Goal: Task Accomplishment & Management: Complete application form

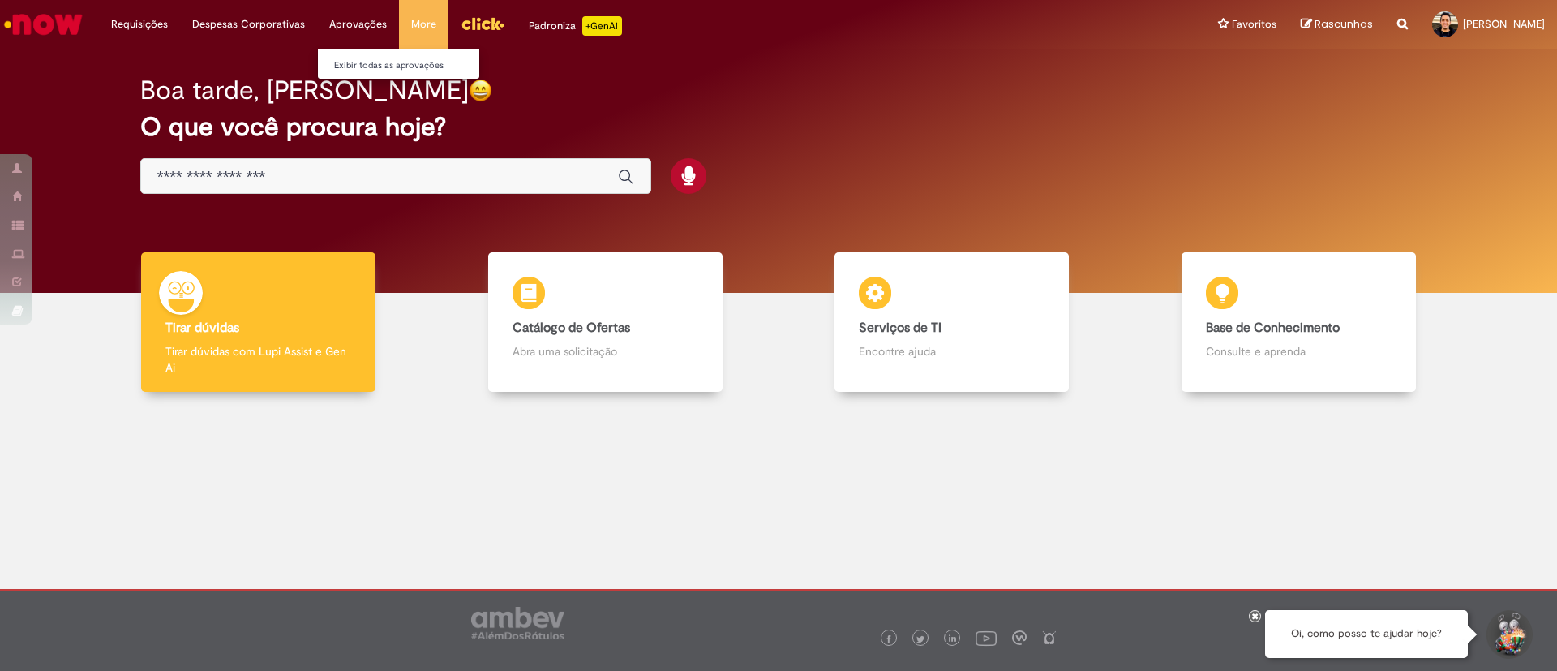
click at [343, 75] on ul "Exibir todas as aprovações" at bounding box center [398, 64] width 163 height 31
click at [356, 69] on link "Exibir todas as aprovações" at bounding box center [407, 66] width 178 height 18
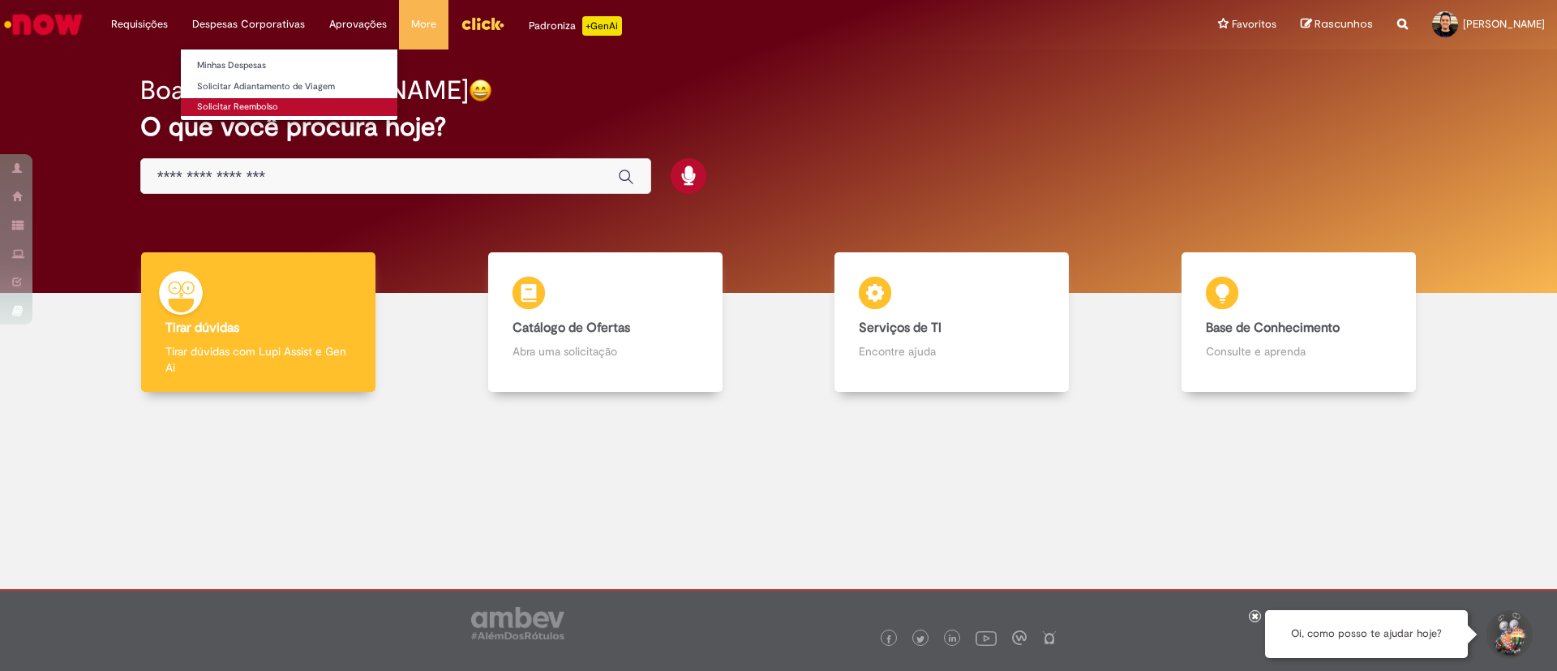
click at [252, 105] on link "Solicitar Reembolso" at bounding box center [289, 107] width 217 height 18
